Goal: Find specific page/section

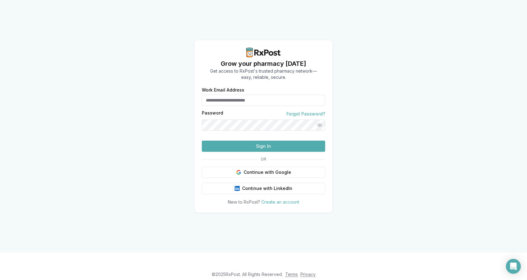
click at [253, 95] on input "Work Email Address" at bounding box center [263, 100] width 123 height 11
type input "**********"
click at [258, 152] on button "Sign In" at bounding box center [263, 145] width 123 height 11
